Goal: Find specific page/section: Find specific page/section

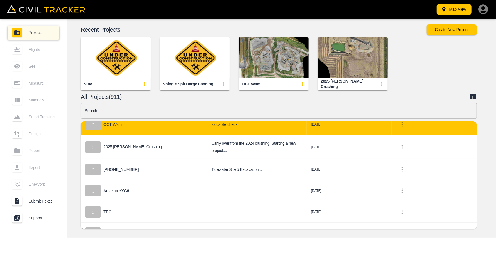
scroll to position [66, 0]
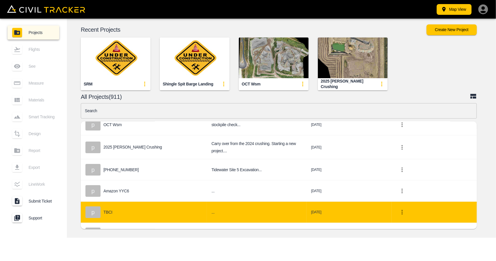
click at [161, 202] on td "p TBCI" at bounding box center [144, 212] width 126 height 21
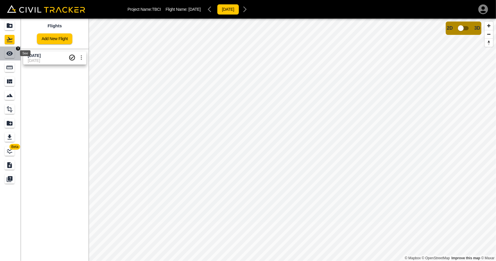
click at [10, 53] on icon "See" at bounding box center [9, 53] width 7 height 7
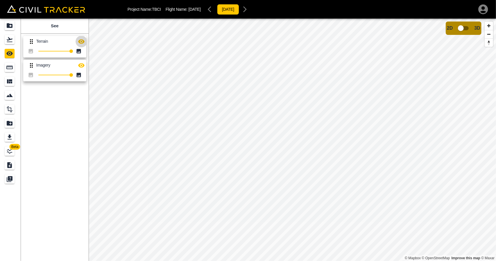
click at [80, 41] on icon "button" at bounding box center [81, 41] width 7 height 7
